Goal: Information Seeking & Learning: Learn about a topic

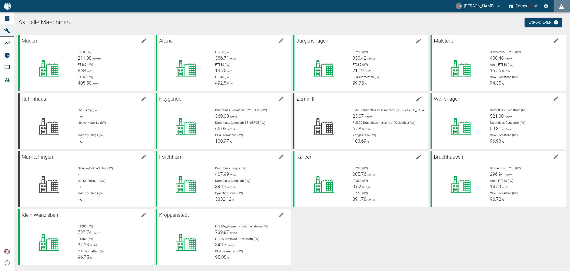
click at [324, 237] on div "Müden F250 (IW) 211.08 m³/min FT380 (IW) 8.84 m³/h FT160 (IW) 405.50 m³/h Alten…" at bounding box center [291, 149] width 550 height 233
click at [468, 168] on div at bounding box center [461, 184] width 50 height 37
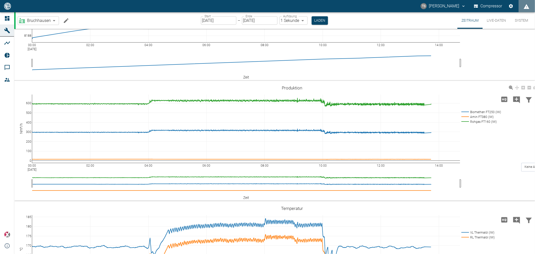
scroll to position [68, 0]
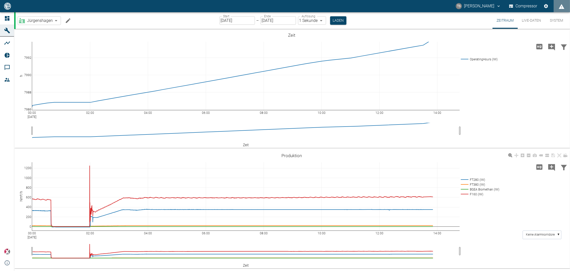
click at [491, 115] on div "00:00 Sep 11, 2025 02:00 04:00 06:00 08:00 10:00 12:00 14:00 7986 7988 7990 799…" at bounding box center [291, 89] width 555 height 115
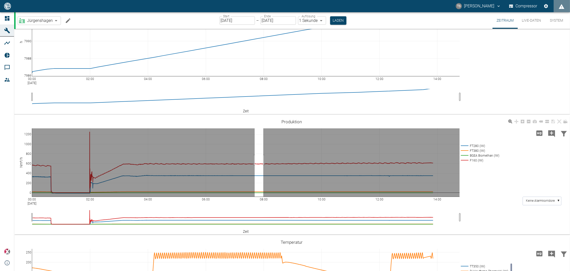
drag, startPoint x: 255, startPoint y: 160, endPoint x: 263, endPoint y: 161, distance: 8.5
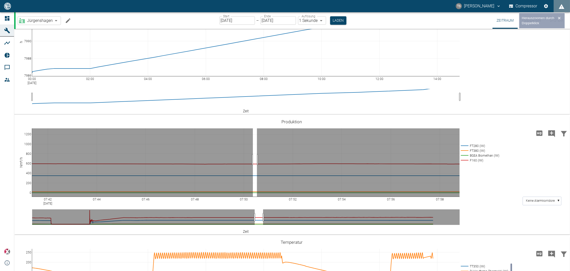
drag, startPoint x: 253, startPoint y: 160, endPoint x: 257, endPoint y: 160, distance: 4.1
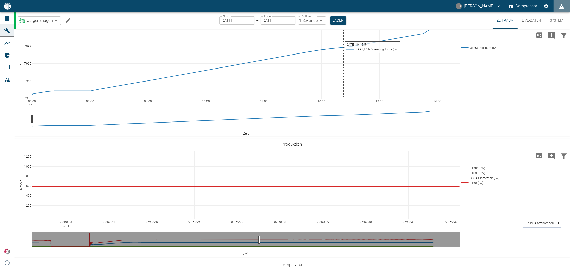
scroll to position [0, 0]
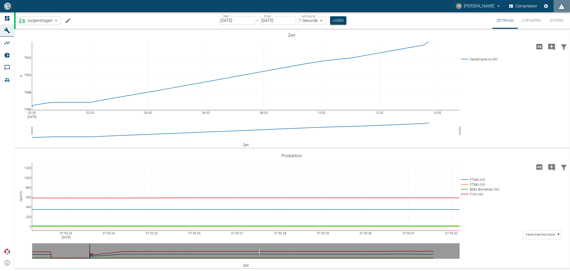
click at [532, 22] on button "Live-Daten" at bounding box center [531, 20] width 27 height 17
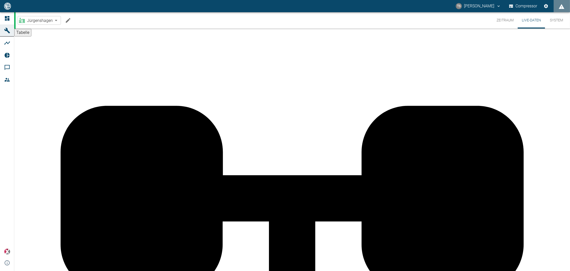
click at [564, 19] on button "System" at bounding box center [556, 20] width 23 height 16
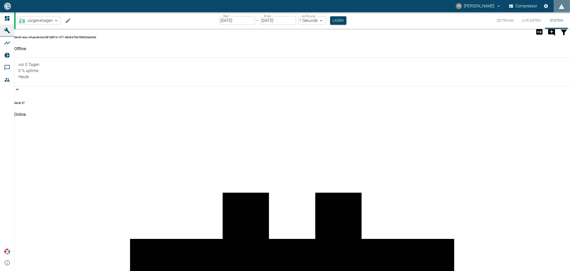
click at [525, 21] on button "Live-Daten" at bounding box center [531, 20] width 27 height 17
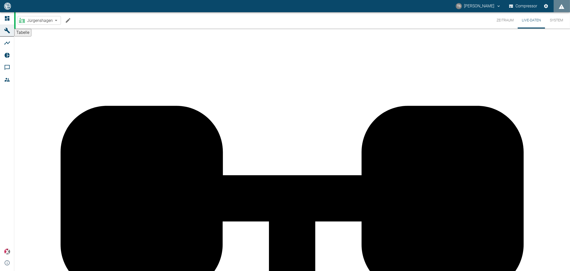
click at [503, 17] on button "Zeitraum" at bounding box center [505, 20] width 25 height 16
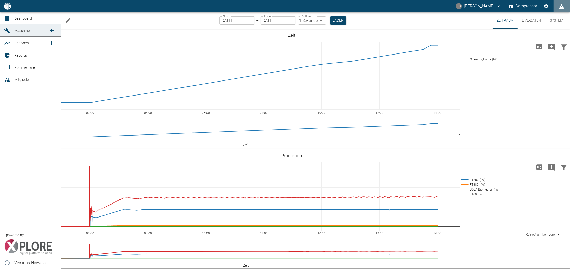
click at [7, 56] on icon at bounding box center [7, 55] width 6 height 6
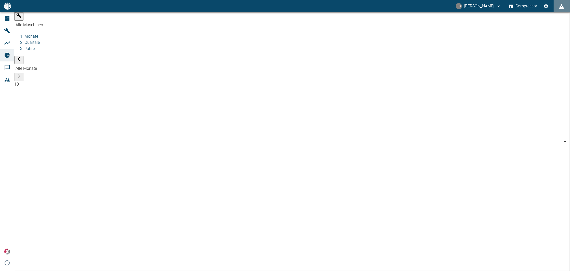
click at [61, 17] on body "TS Timo Streitbürger Compressor Dashboard Maschinen Analysen Reports Kommentare…" at bounding box center [285, 135] width 570 height 271
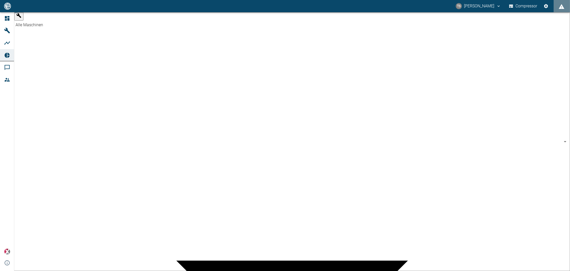
type input "381d891b-1471-48c8-b76d-f56620aafa3d"
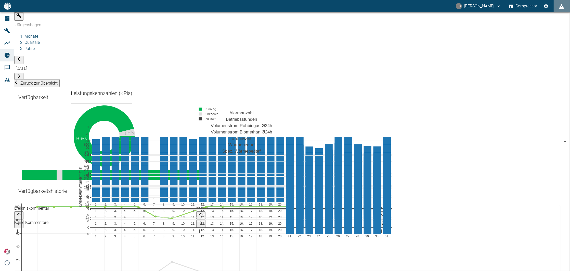
click at [163, 19] on body "TS Timo Streitbürger Compressor Dashboard Maschinen Analysen Reports Kommentare…" at bounding box center [285, 135] width 570 height 271
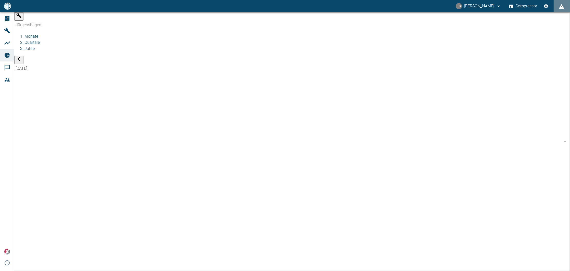
click at [129, 32] on div at bounding box center [285, 135] width 570 height 271
click at [161, 17] on body "TS Timo Streitbürger Compressor Dashboard Maschinen Analysen Reports Kommentare…" at bounding box center [285, 135] width 570 height 271
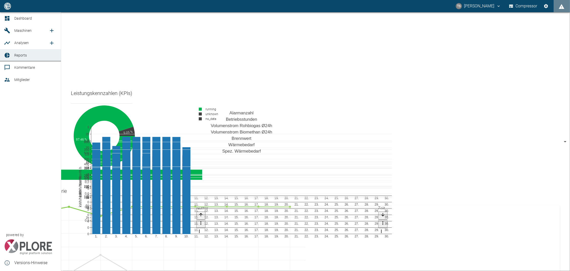
click at [10, 29] on div at bounding box center [8, 31] width 8 height 6
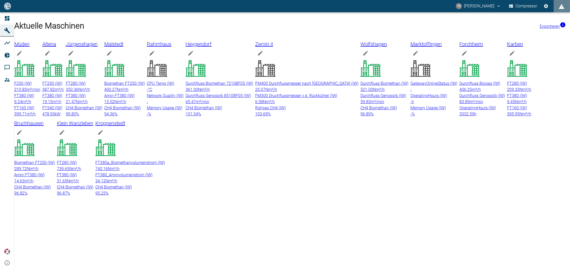
click at [78, 87] on span "350.36" at bounding box center [72, 89] width 13 height 5
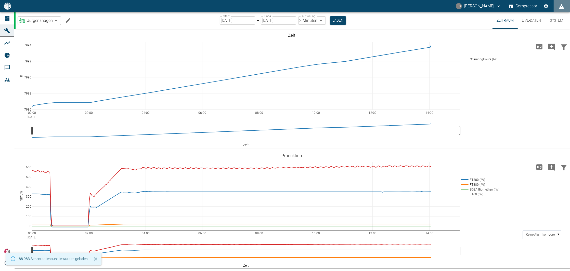
click at [533, 22] on button "Live-Daten" at bounding box center [531, 20] width 27 height 17
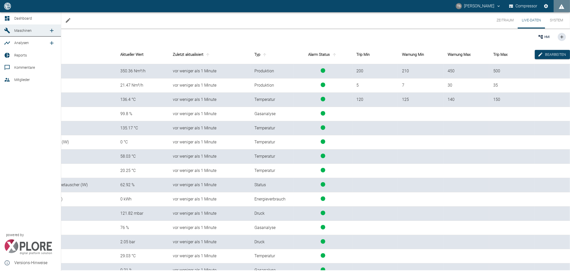
click at [14, 42] on link "Analysen" at bounding box center [30, 43] width 61 height 12
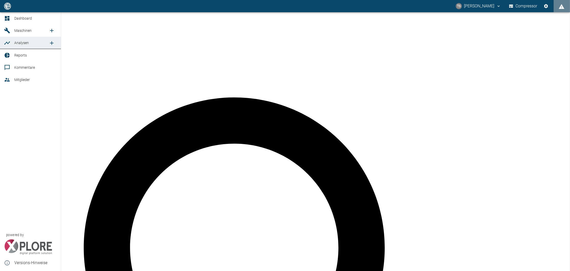
click at [16, 57] on span "Reports" at bounding box center [20, 55] width 13 height 4
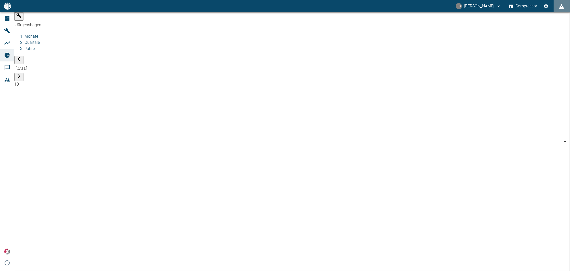
click at [21, 57] on icon "button" at bounding box center [18, 59] width 5 height 5
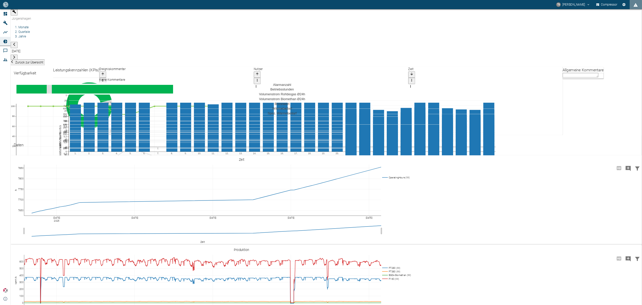
scroll to position [221, 0]
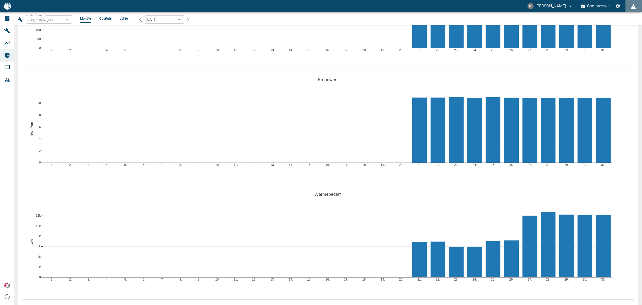
scroll to position [459, 0]
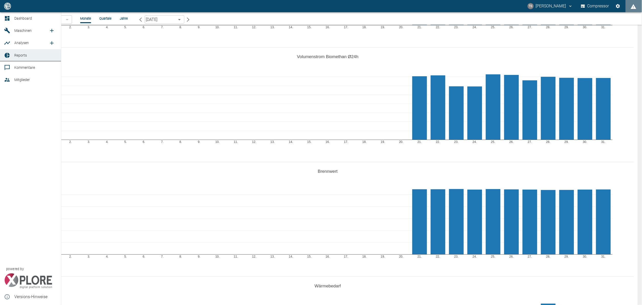
click at [31, 32] on span "Maschinen" at bounding box center [22, 31] width 17 height 4
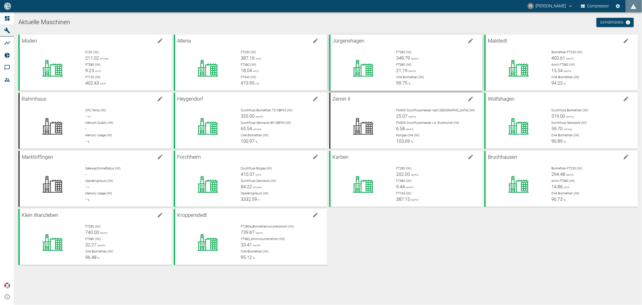
click at [408, 58] on span "349.79" at bounding box center [403, 57] width 14 height 5
click at [379, 22] on body "TS [PERSON_NAME] Compressor Dashboard Maschinen Analysen Reports Kommentare Mit…" at bounding box center [321, 152] width 642 height 305
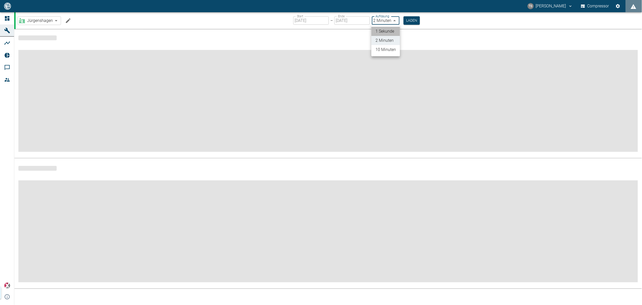
click at [381, 29] on div "1 Sekunde 2 Minuten 10 Minuten" at bounding box center [321, 152] width 642 height 305
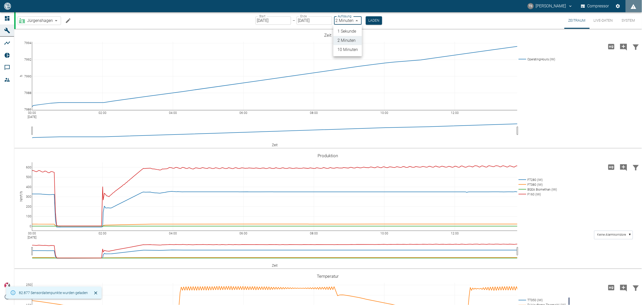
click at [345, 29] on li "1 Sekunde" at bounding box center [347, 31] width 29 height 9
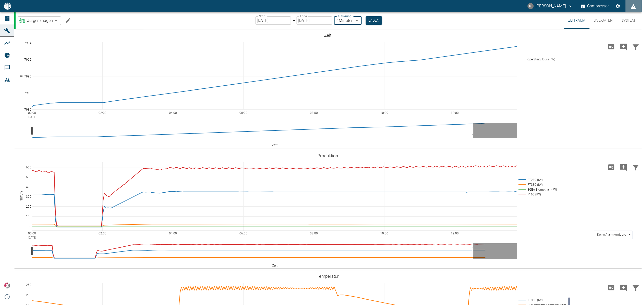
click at [348, 22] on body "TS Timo Streitbürger Compressor Dashboard Maschinen Analysen Reports Kommentare…" at bounding box center [321, 152] width 642 height 305
click at [347, 29] on li "1 Sekunde" at bounding box center [347, 31] width 29 height 9
type input "1sec"
click at [367, 22] on button "Laden" at bounding box center [374, 20] width 16 height 8
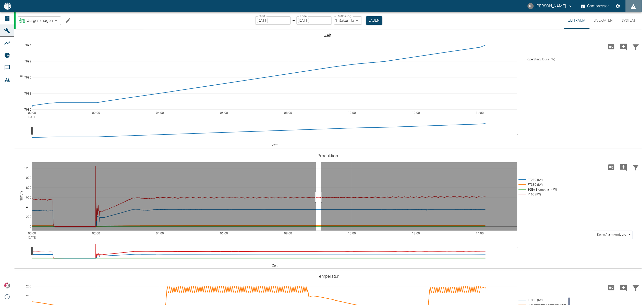
drag, startPoint x: 316, startPoint y: 197, endPoint x: 321, endPoint y: 200, distance: 5.5
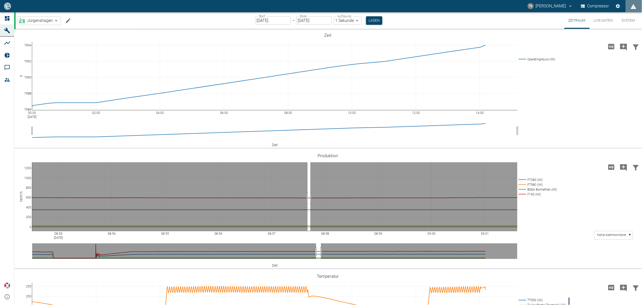
drag, startPoint x: 307, startPoint y: 198, endPoint x: 310, endPoint y: 199, distance: 3.1
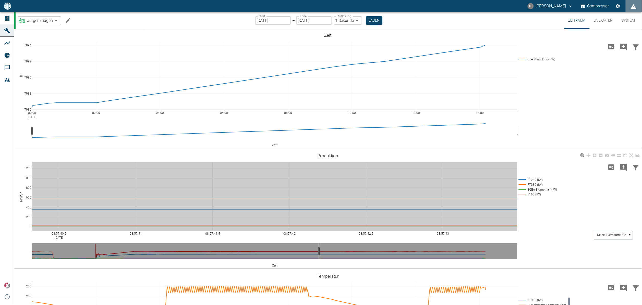
drag, startPoint x: 306, startPoint y: 197, endPoint x: 247, endPoint y: 186, distance: 59.5
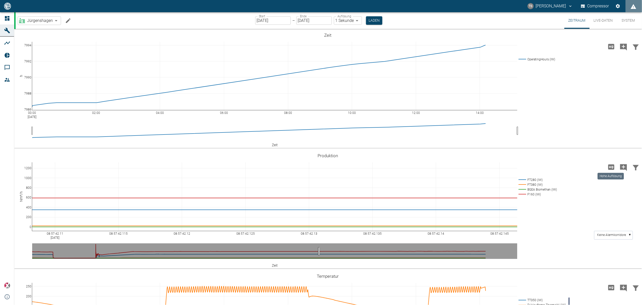
click at [609, 166] on icon "Hohe Auflösung" at bounding box center [611, 167] width 6 height 5
click at [600, 157] on icon at bounding box center [601, 156] width 4 height 4
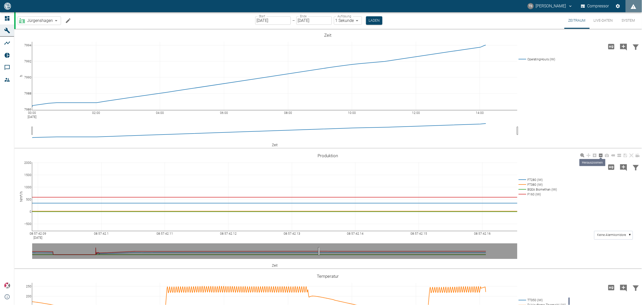
click at [601, 156] on icon at bounding box center [601, 156] width 4 height 4
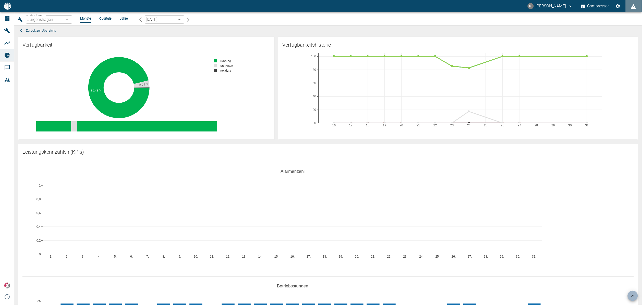
scroll to position [651, 0]
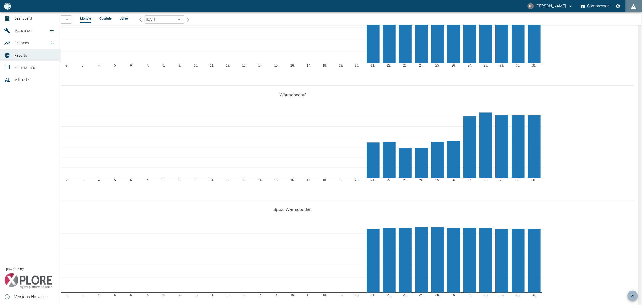
click at [26, 29] on span "Maschinen" at bounding box center [22, 31] width 17 height 4
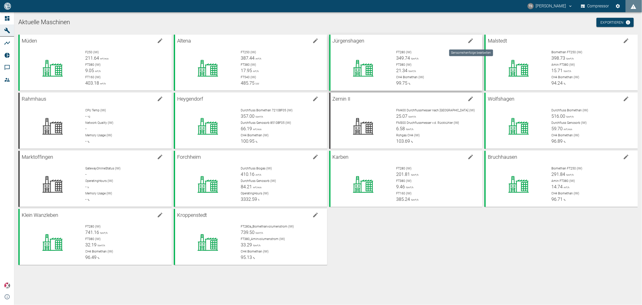
click at [470, 42] on icon "edit machine" at bounding box center [470, 41] width 5 height 5
click at [383, 47] on div at bounding box center [361, 66] width 62 height 41
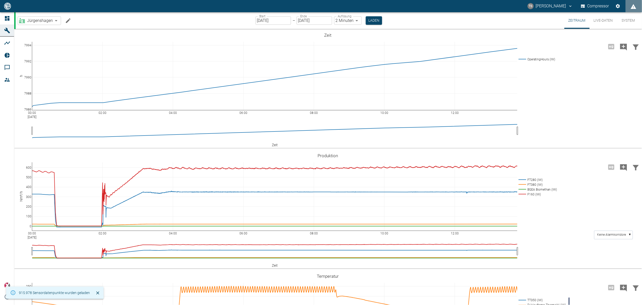
click at [66, 20] on icon "Machine bearbeiten" at bounding box center [68, 21] width 6 height 6
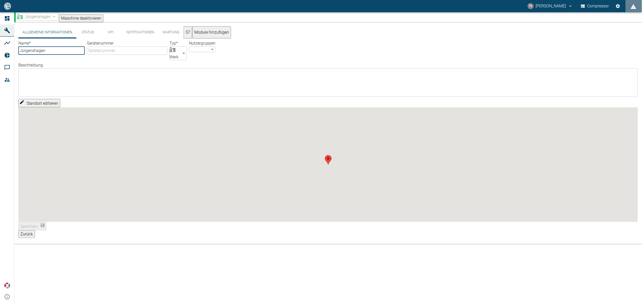
click at [111, 36] on button "KPI" at bounding box center [110, 32] width 23 height 12
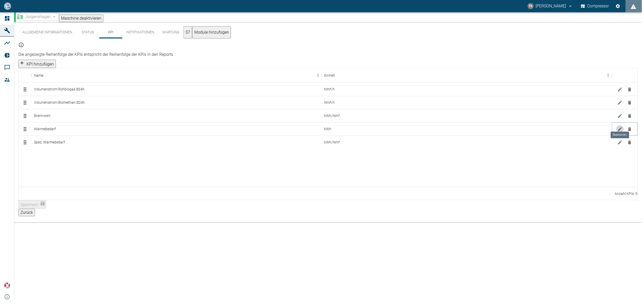
click at [619, 127] on icon "Bearbeiten" at bounding box center [619, 129] width 5 height 5
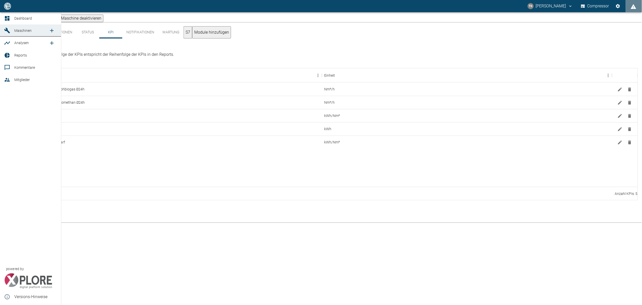
click at [7, 56] on icon at bounding box center [7, 55] width 6 height 6
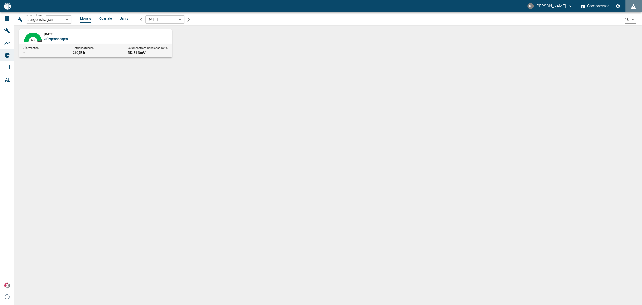
click at [139, 18] on icon "button" at bounding box center [141, 19] width 5 height 5
click at [100, 39] on p "Jürgenshagen" at bounding box center [104, 38] width 121 height 5
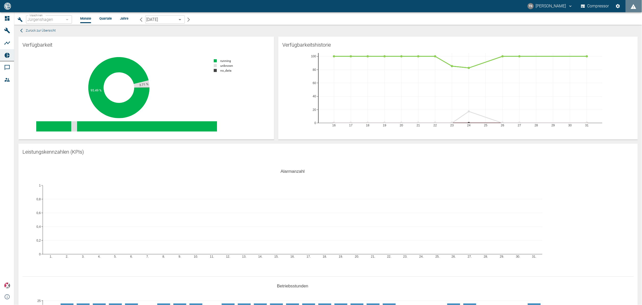
click at [123, 18] on li "Jahre" at bounding box center [124, 18] width 8 height 5
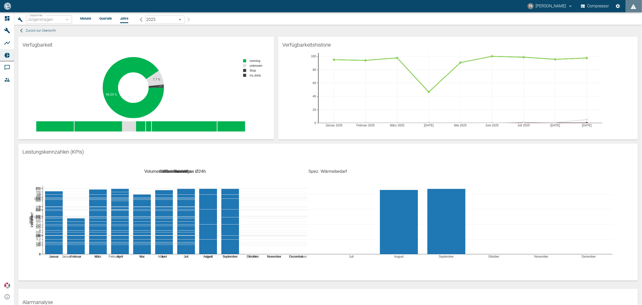
click at [7, 108] on div "Dashboard Maschinen Analysen Reports Kommentare Mitglieder powered by Versions-…" at bounding box center [7, 158] width 14 height 293
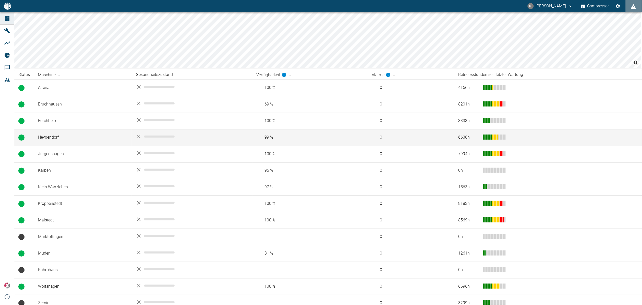
scroll to position [54, 0]
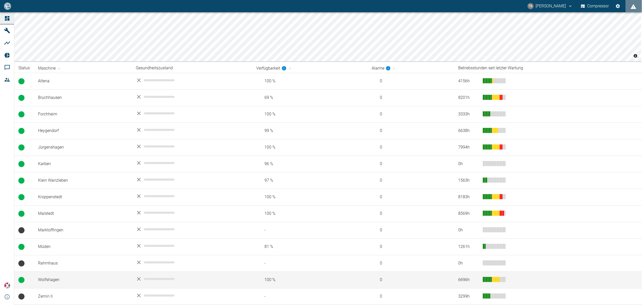
click at [57, 281] on td "Wolfshagen" at bounding box center [83, 280] width 98 height 17
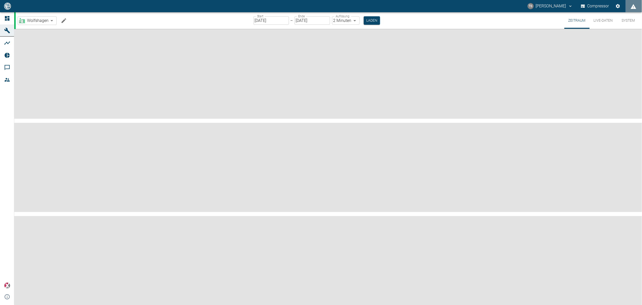
type input "2min"
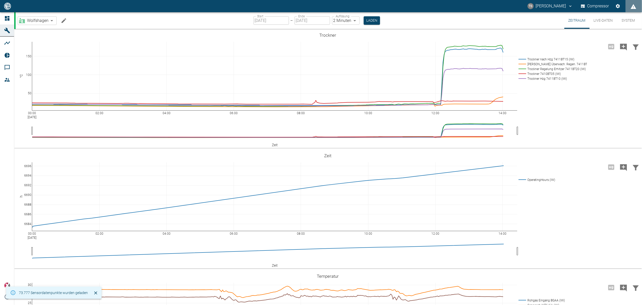
click at [597, 20] on button "Live-Daten" at bounding box center [602, 20] width 27 height 17
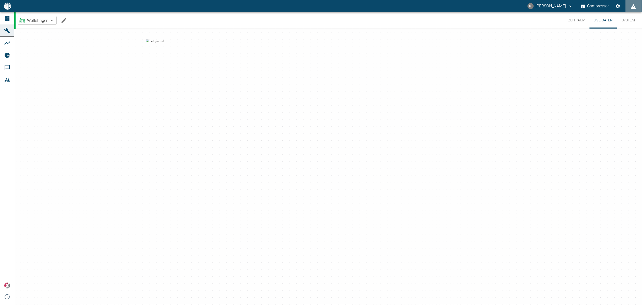
click at [41, 21] on body "TS Timo Streitbürger Compressor Dashboard Maschinen Analysen Reports Kommentare…" at bounding box center [321, 152] width 642 height 305
type input "af7d40c2-c812-4a17-a281-d871ce7187b0"
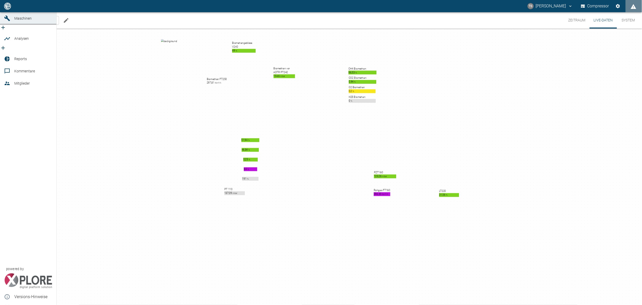
click at [22, 41] on span "Analysen" at bounding box center [21, 38] width 15 height 4
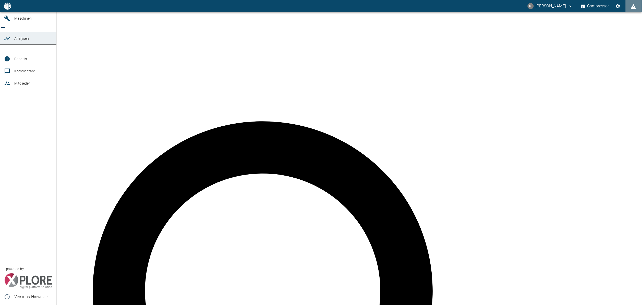
click at [19, 57] on span "Reports" at bounding box center [20, 59] width 13 height 4
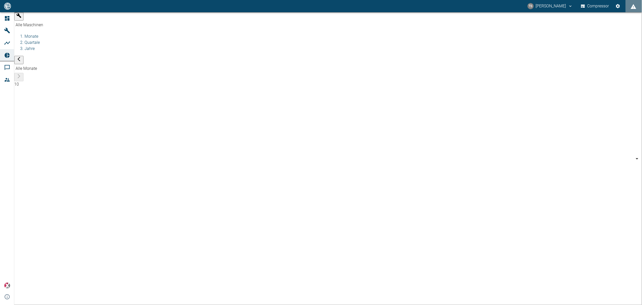
click at [57, 21] on body "TS Timo Streitbürger Compressor Dashboard Maschinen Analysen Reports Kommentare…" at bounding box center [321, 152] width 642 height 305
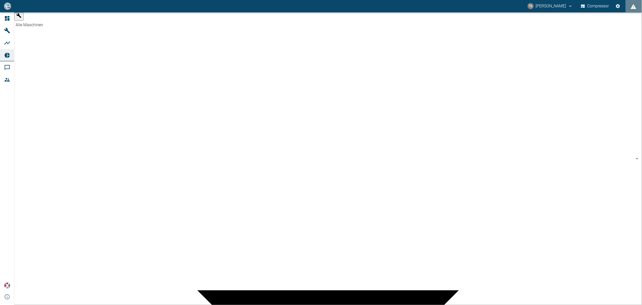
type input "381d891b-1471-48c8-b76d-f56620aafa3d"
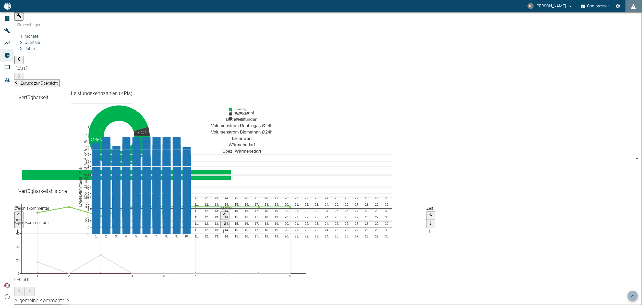
scroll to position [497, 0]
drag, startPoint x: 41, startPoint y: 172, endPoint x: 41, endPoint y: 182, distance: 9.7
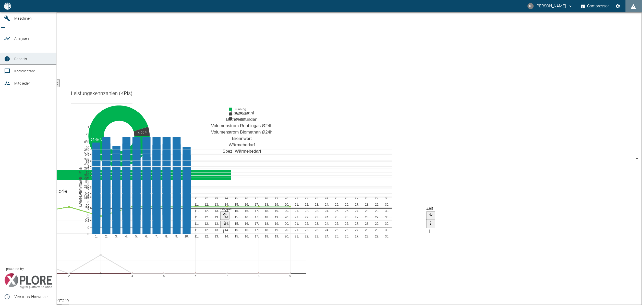
click at [10, 9] on icon at bounding box center [7, 6] width 6 height 6
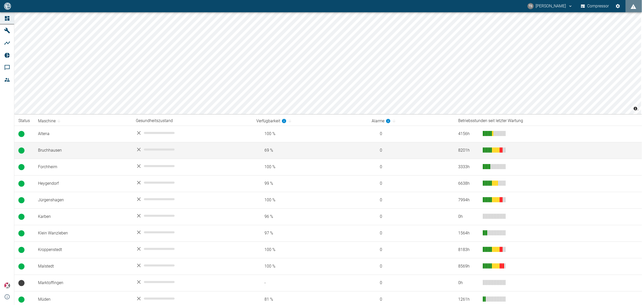
scroll to position [38, 0]
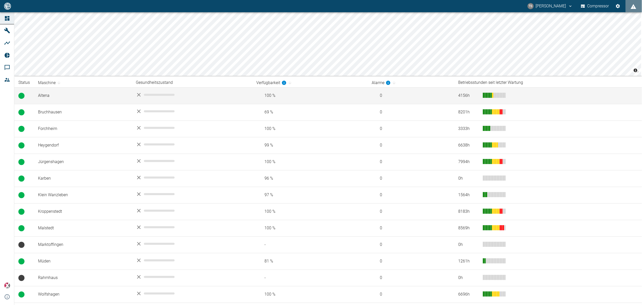
click at [59, 92] on td "Altena" at bounding box center [83, 96] width 98 height 17
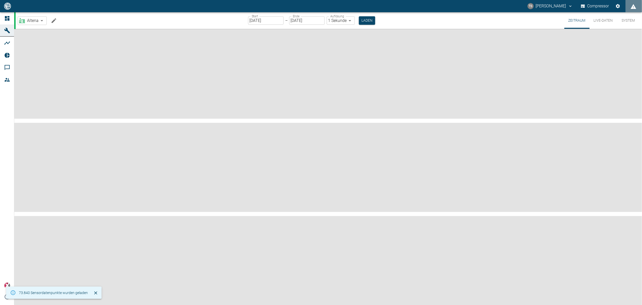
click at [604, 22] on button "Live-Daten" at bounding box center [602, 20] width 27 height 17
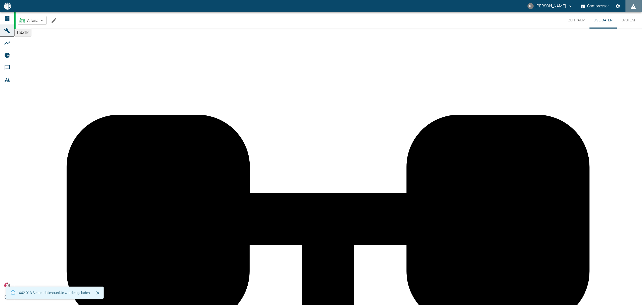
click at [597, 19] on button "Live-Daten" at bounding box center [602, 20] width 27 height 16
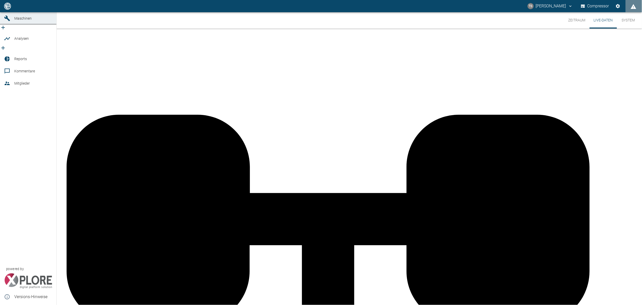
click at [16, 57] on span "Reports" at bounding box center [20, 59] width 13 height 4
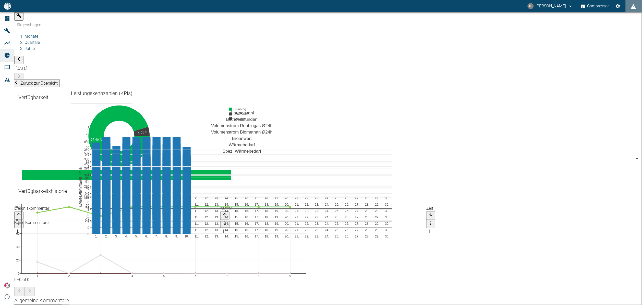
drag, startPoint x: 140, startPoint y: 21, endPoint x: 139, endPoint y: 25, distance: 4.1
click at [21, 57] on icon "button" at bounding box center [18, 59] width 5 height 5
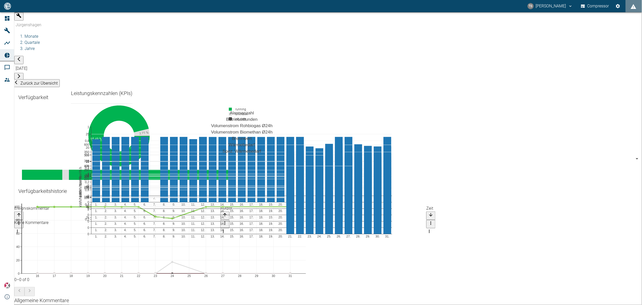
click at [21, 74] on icon "button" at bounding box center [18, 76] width 5 height 5
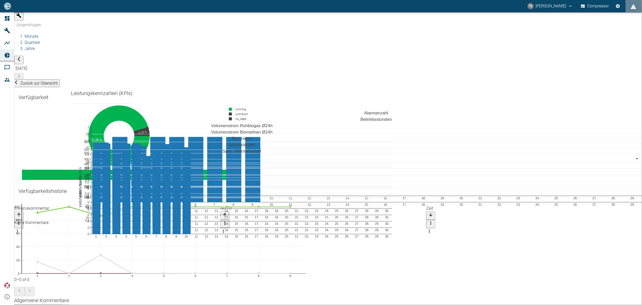
scroll to position [651, 0]
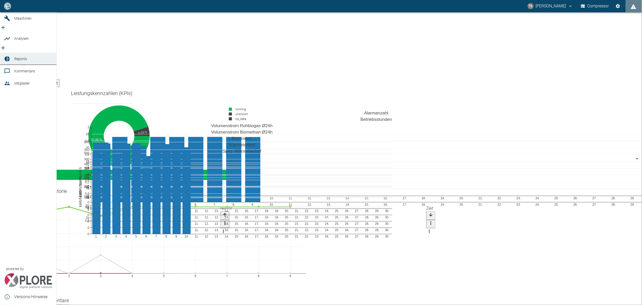
click at [20, 8] on span "Dashboard" at bounding box center [23, 6] width 18 height 4
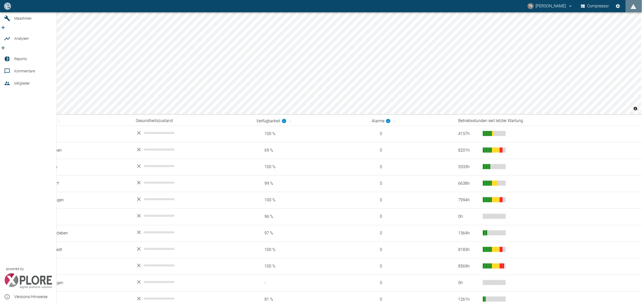
click at [17, 20] on span "Maschinen" at bounding box center [22, 18] width 17 height 4
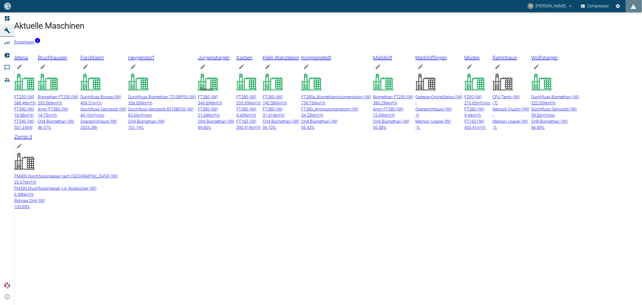
click at [58, 72] on icon at bounding box center [48, 82] width 20 height 20
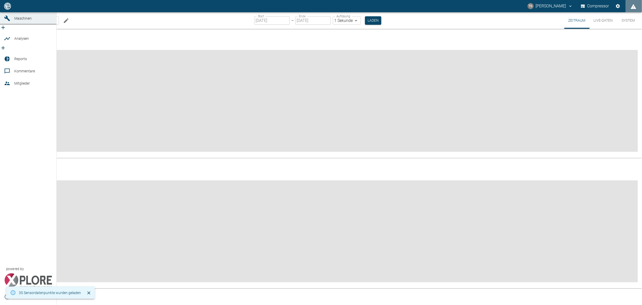
click at [13, 56] on link "Reports" at bounding box center [28, 59] width 56 height 12
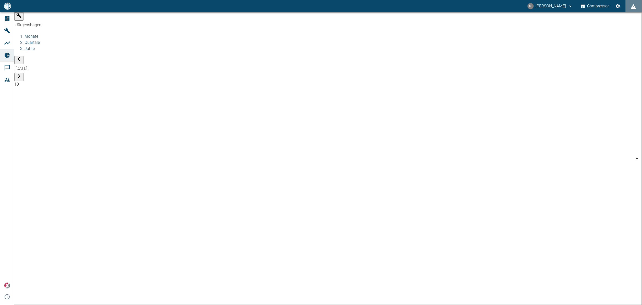
click at [58, 18] on body "TS Timo Streitbürger Compressor Dashboard Maschinen Analysen Reports Kommentare…" at bounding box center [321, 152] width 642 height 305
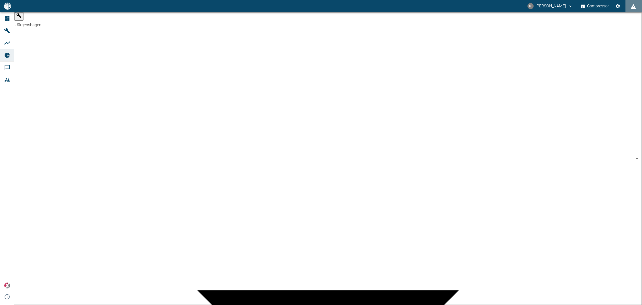
type input "af7d40c2-c812-4a17-a281-d871ce7187b0"
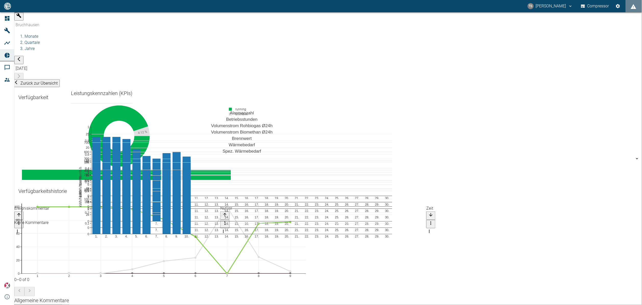
scroll to position [421, 0]
click at [21, 57] on icon "button" at bounding box center [18, 59] width 5 height 5
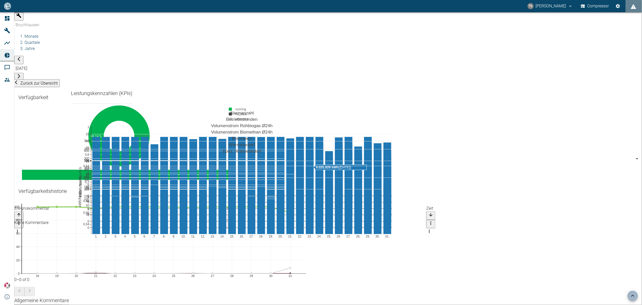
scroll to position [727, 0]
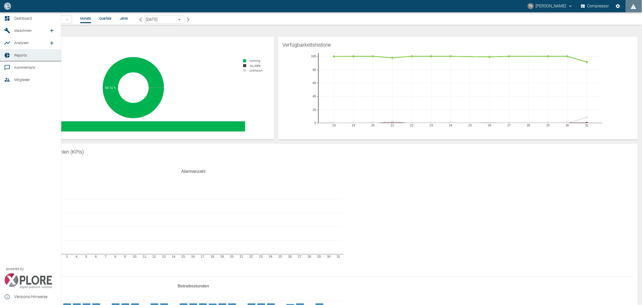
click at [16, 20] on span "Dashboard" at bounding box center [23, 18] width 18 height 4
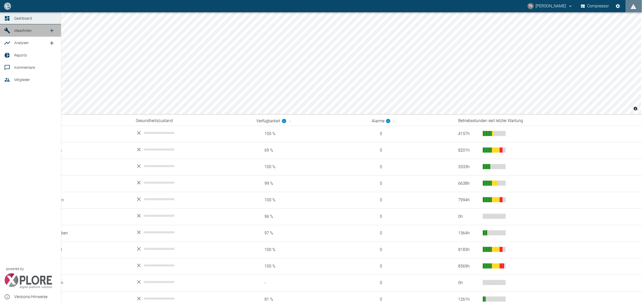
click at [15, 32] on span "Maschinen" at bounding box center [22, 31] width 17 height 4
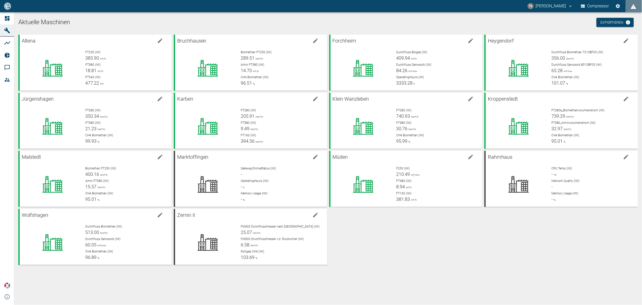
click at [364, 256] on div "Altena FT250 (IW) 385.90 m³/h FT380 (IW) 18.81 m³/h FT540 (IW) 477.22 kW Bruchh…" at bounding box center [326, 149] width 621 height 233
click at [102, 53] on p "FT250 (IW)" at bounding box center [126, 52] width 82 height 5
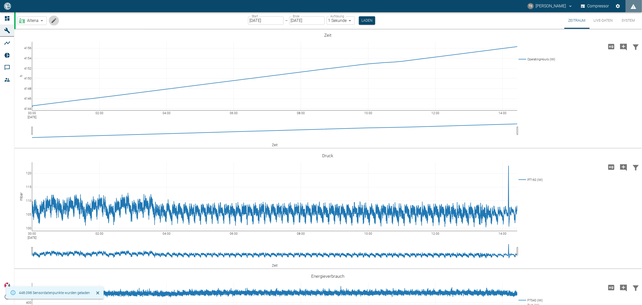
click at [51, 21] on icon "Machine bearbeiten" at bounding box center [54, 21] width 6 height 6
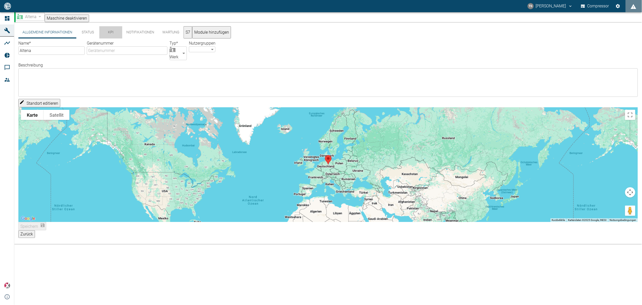
click at [108, 33] on button "KPI" at bounding box center [110, 32] width 23 height 12
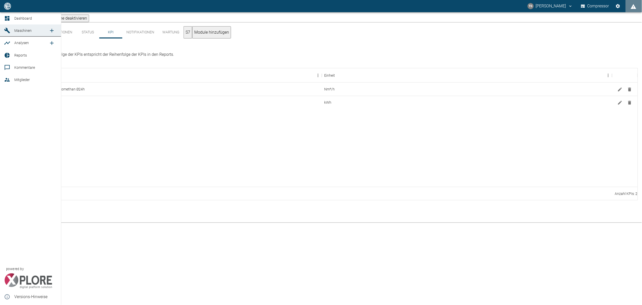
click at [12, 46] on link "Analysen" at bounding box center [30, 43] width 61 height 12
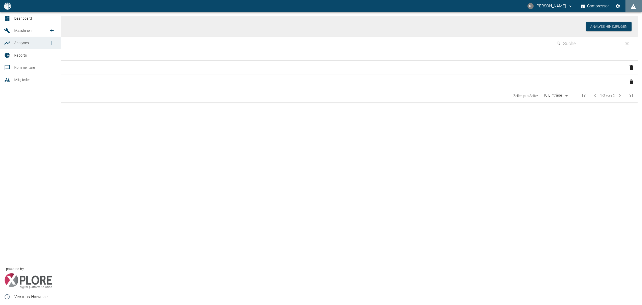
click at [21, 26] on link "Maschinen" at bounding box center [30, 30] width 61 height 12
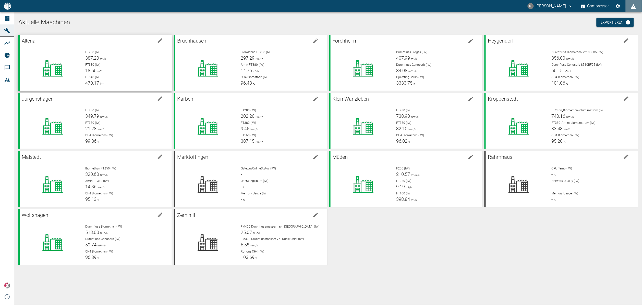
click at [99, 49] on div "FT250 (IW) 387.20 m³/h FT380 (IW) 18.56 m³/h FT540 (IW) 470.17 kW" at bounding box center [124, 66] width 86 height 41
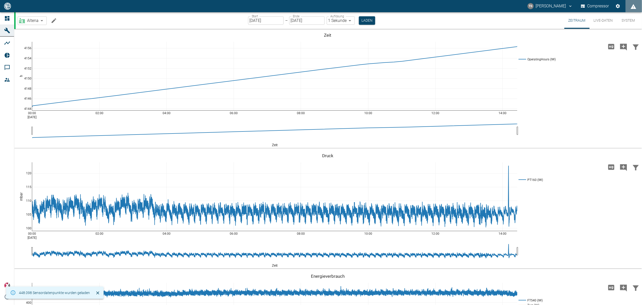
click at [54, 19] on icon "Machine bearbeiten" at bounding box center [54, 20] width 5 height 5
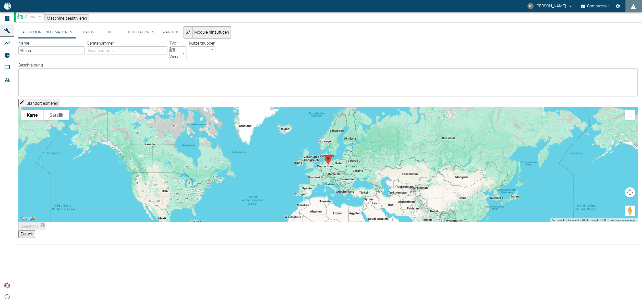
click at [113, 38] on button "KPI" at bounding box center [110, 32] width 23 height 12
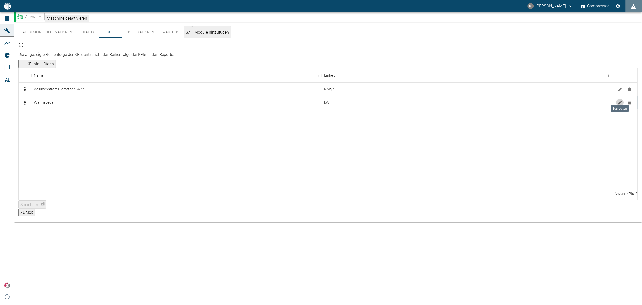
click at [621, 100] on icon "Bearbeiten" at bounding box center [619, 102] width 5 height 5
click at [191, 109] on div at bounding box center [328, 109] width 619 height 0
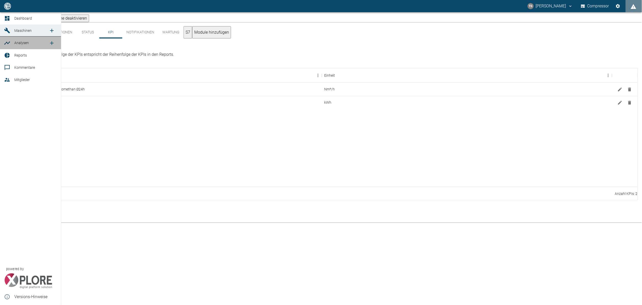
click at [21, 44] on span "Analysen" at bounding box center [21, 43] width 15 height 4
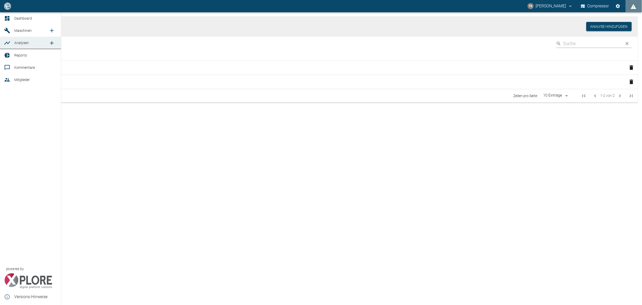
click at [21, 52] on span "Reports" at bounding box center [35, 55] width 43 height 6
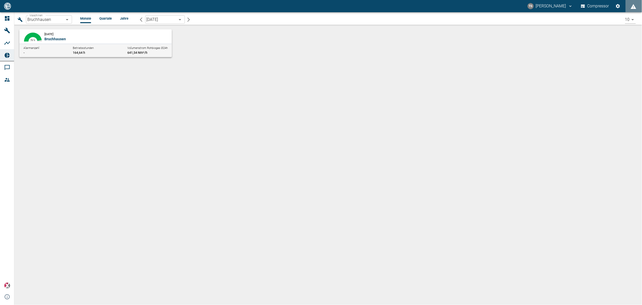
click at [68, 20] on body "TS [PERSON_NAME] Compressor Dashboard Maschinen Analysen Reports Kommentare Mit…" at bounding box center [321, 152] width 642 height 305
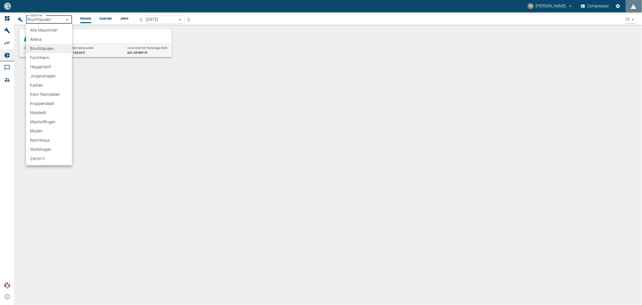
click at [52, 36] on li "Altena" at bounding box center [49, 39] width 46 height 9
type input "8adfe6da-ca7f-4ccd-9dde-36eab4990d2d"
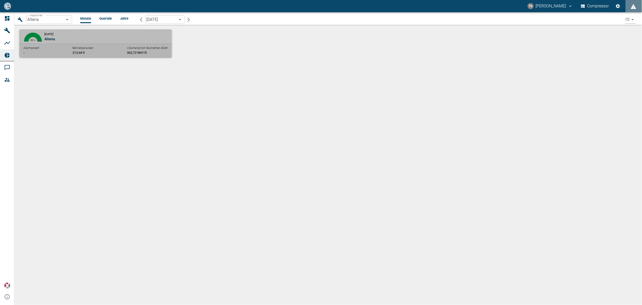
click at [112, 44] on div "Alarmanzahl - Betriebsstunden 213,44 h Volumenstrom Biomethan Ø24h 363,72 Nm³/h" at bounding box center [95, 51] width 152 height 14
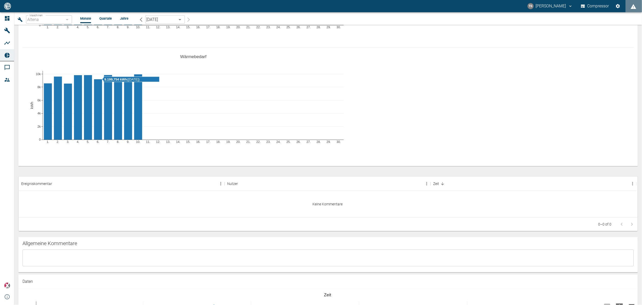
scroll to position [421, 0]
